Goal: Transaction & Acquisition: Purchase product/service

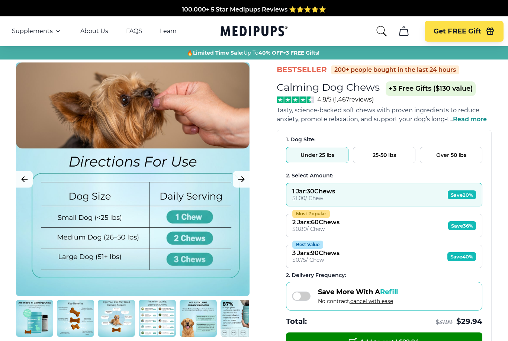
click at [487, 33] on icon "button" at bounding box center [489, 31] width 5 height 7
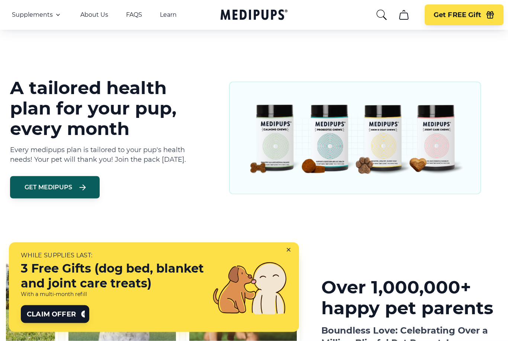
scroll to position [579, 0]
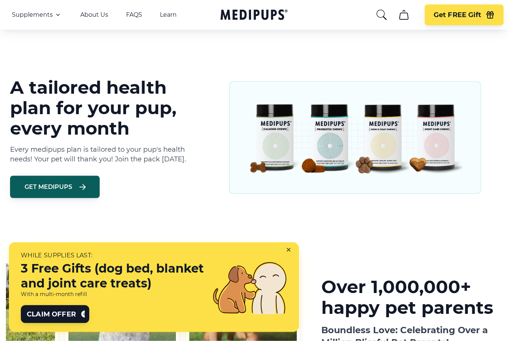
click at [65, 318] on span "Claim Offer" at bounding box center [51, 313] width 49 height 9
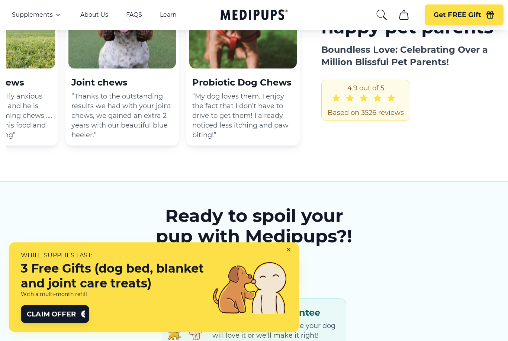
scroll to position [860, 0]
click at [65, 318] on span "Claim Offer" at bounding box center [51, 313] width 49 height 9
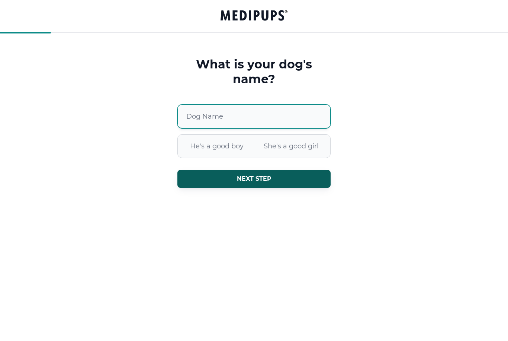
click at [235, 119] on input "Dog Name" at bounding box center [253, 116] width 153 height 24
type input "******"
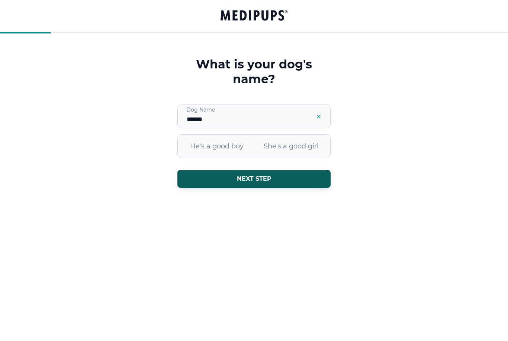
click at [307, 146] on span "She's a good girl" at bounding box center [291, 145] width 74 height 19
click at [279, 184] on button "Next step" at bounding box center [253, 179] width 153 height 18
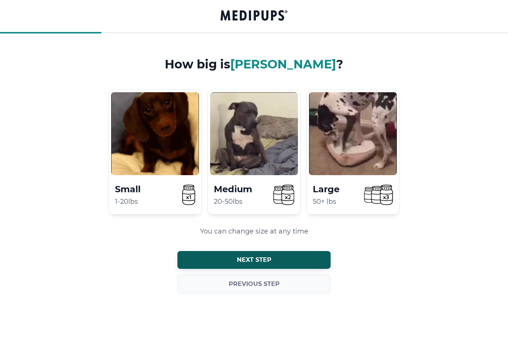
click at [143, 202] on p "1-20lbs" at bounding box center [137, 202] width 45 height 10
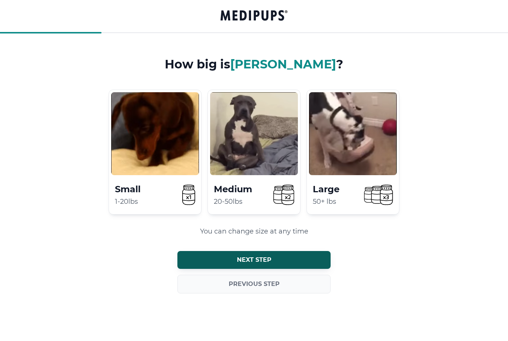
click at [239, 266] on button "Next step" at bounding box center [253, 260] width 153 height 18
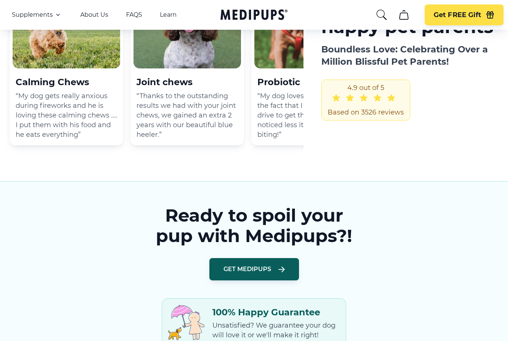
scroll to position [0, 65]
